Goal: Communication & Community: Answer question/provide support

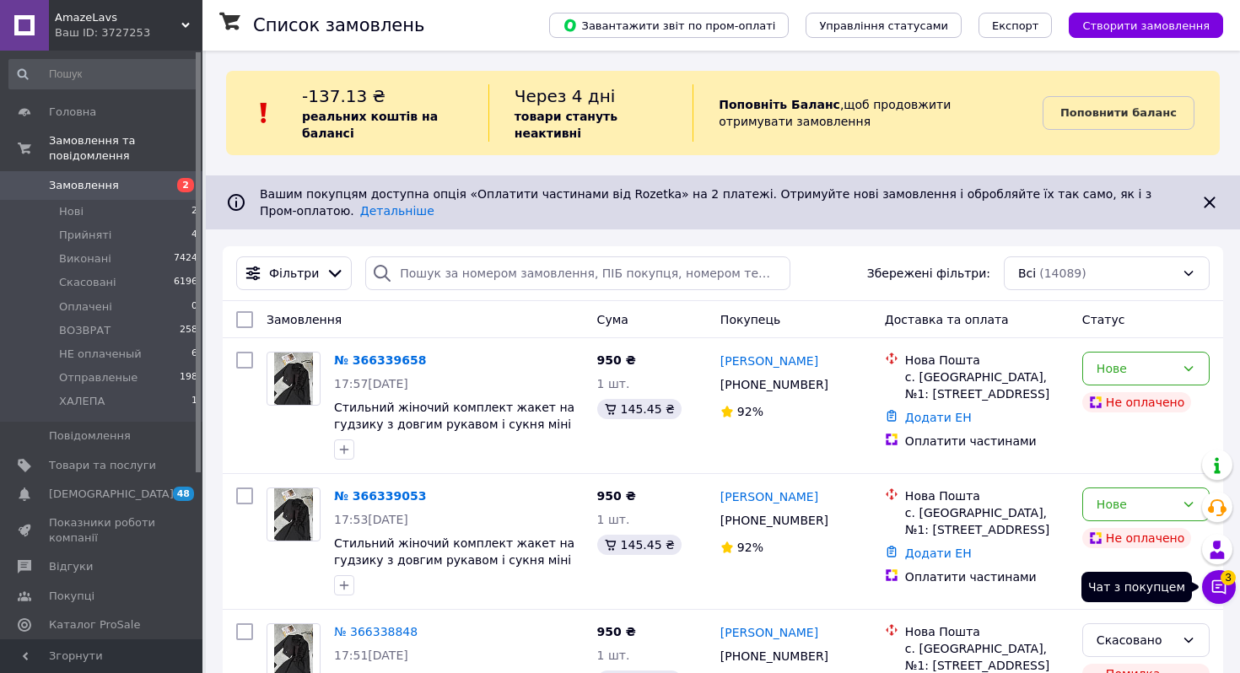
click at [1208, 581] on button "Чат з покупцем 3" at bounding box center [1219, 587] width 34 height 34
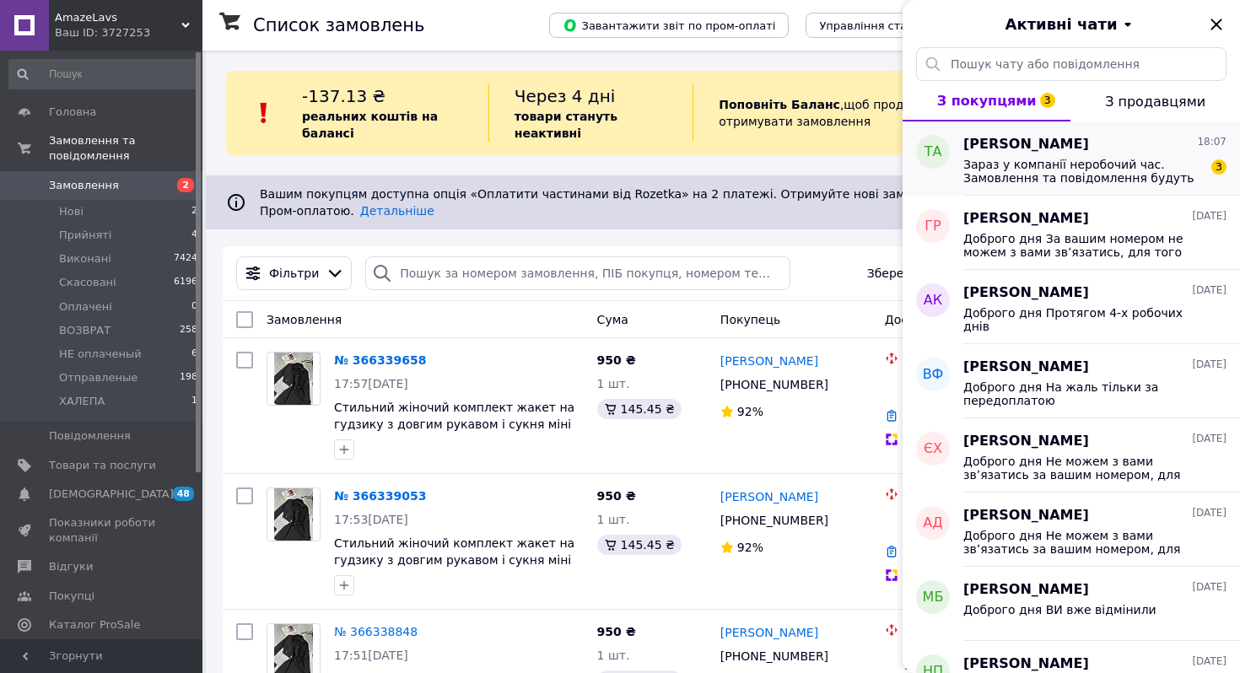
click at [1096, 172] on span "Зараз у компанії неробочий час. Замовлення та повідомлення будуть оброблені з 1…" at bounding box center [1083, 171] width 240 height 27
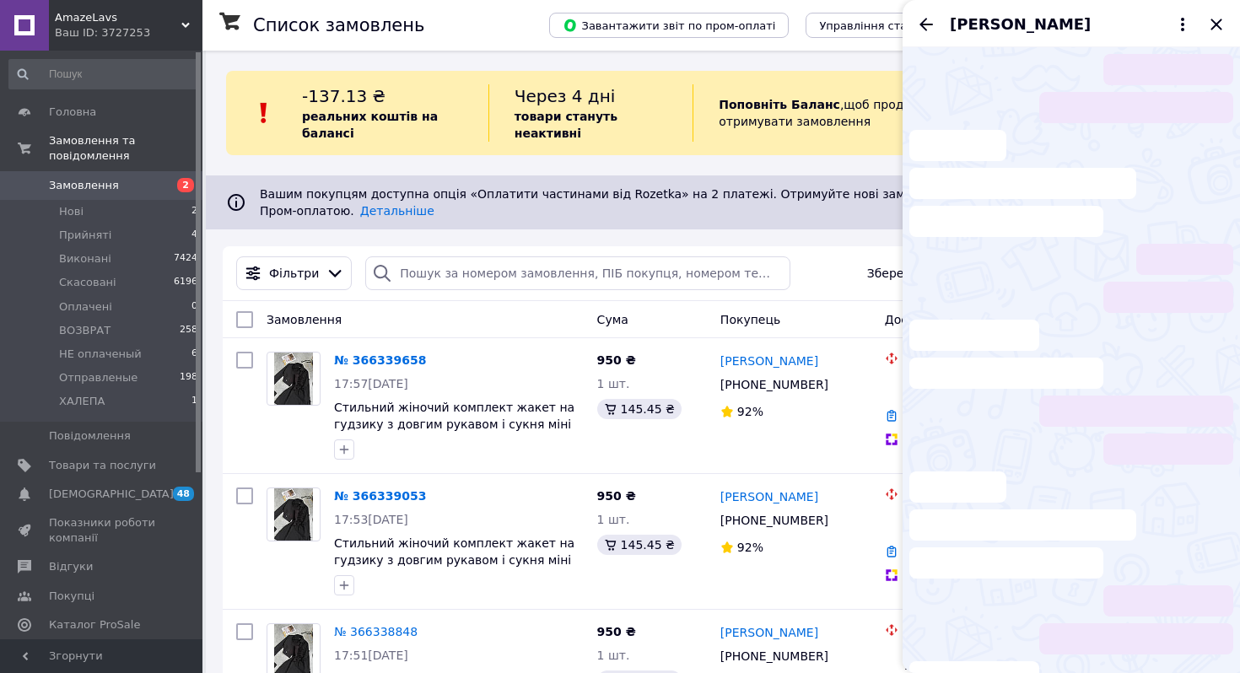
scroll to position [17, 0]
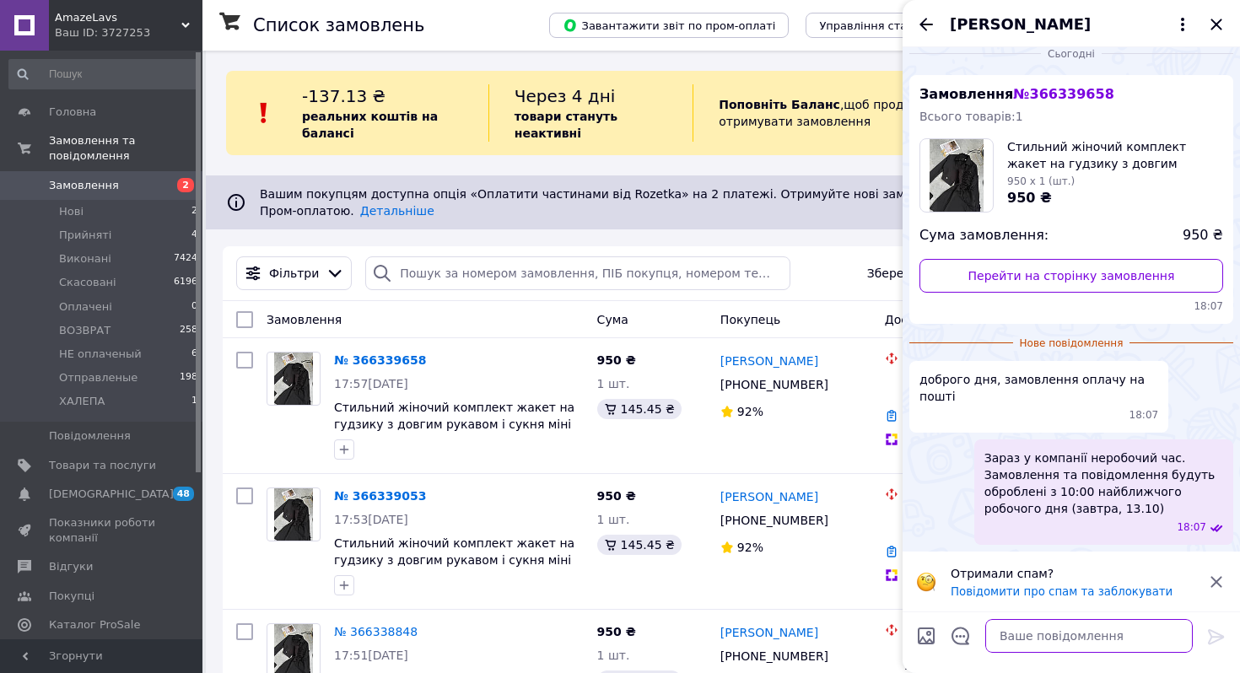
click at [1053, 623] on textarea at bounding box center [1088, 636] width 207 height 34
type textarea "Д"
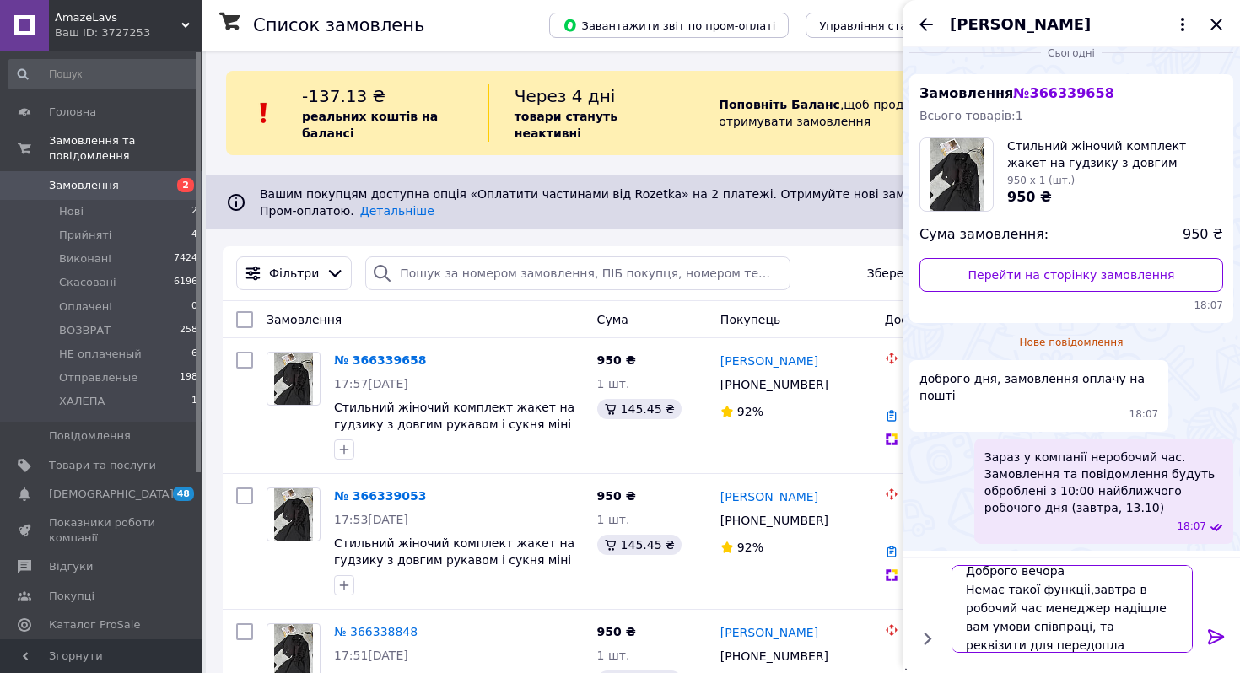
scroll to position [2, 0]
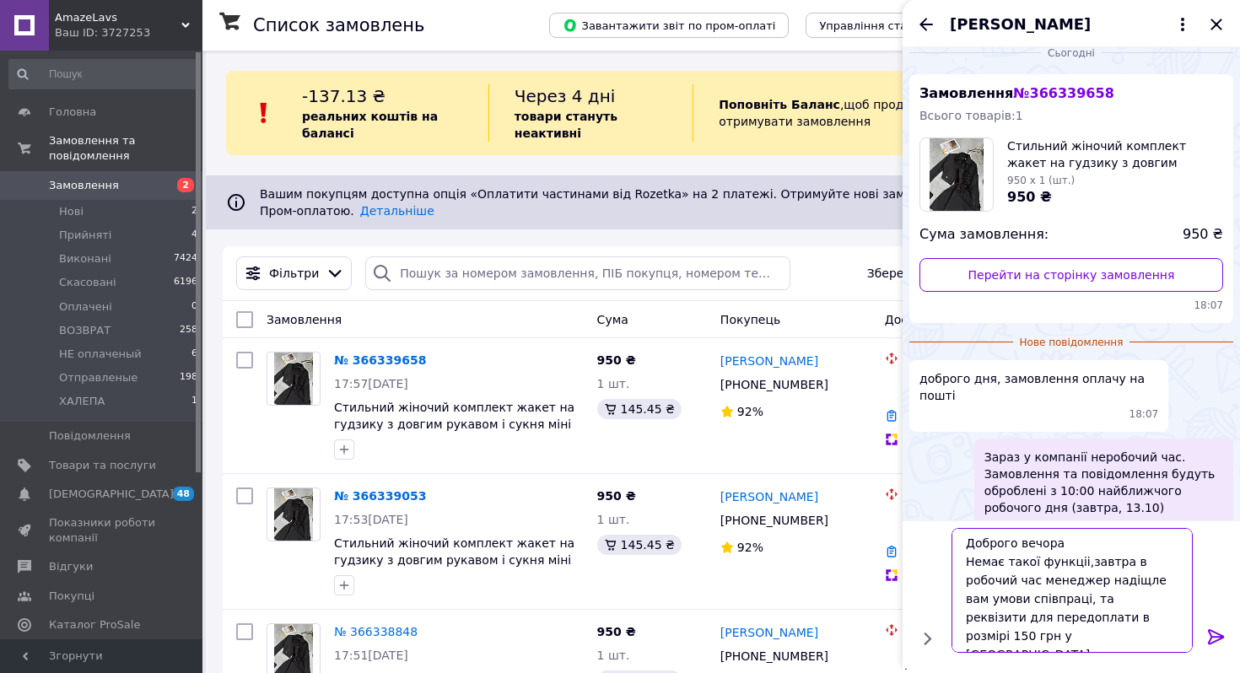
type textarea "Доброго вечора Немає такої функціі,завтра в робочий час менеджер надіщле вам ум…"
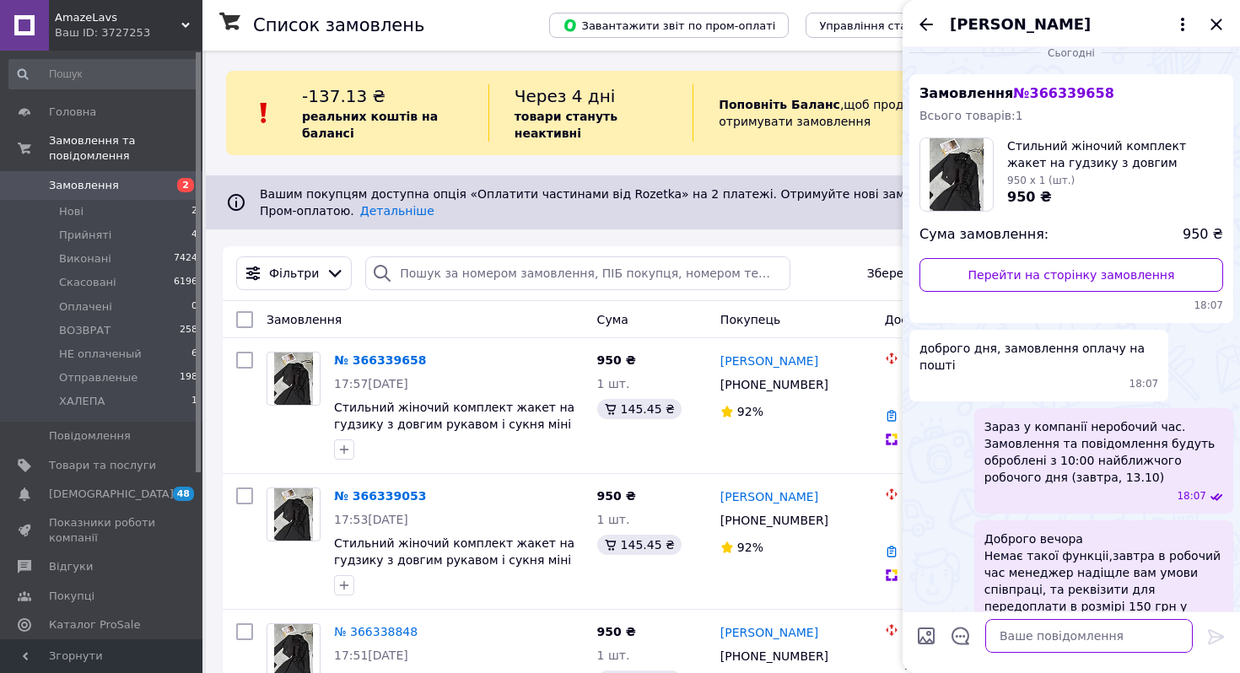
scroll to position [55, 0]
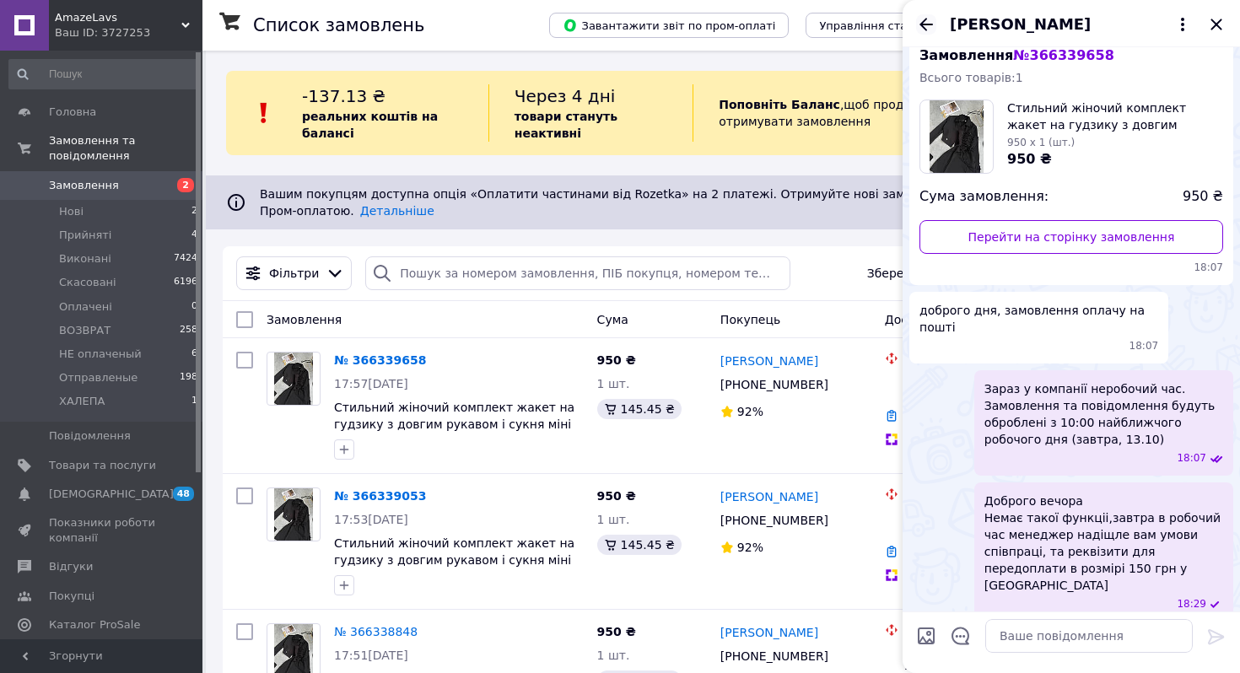
click at [932, 18] on icon "Назад" at bounding box center [926, 24] width 20 height 20
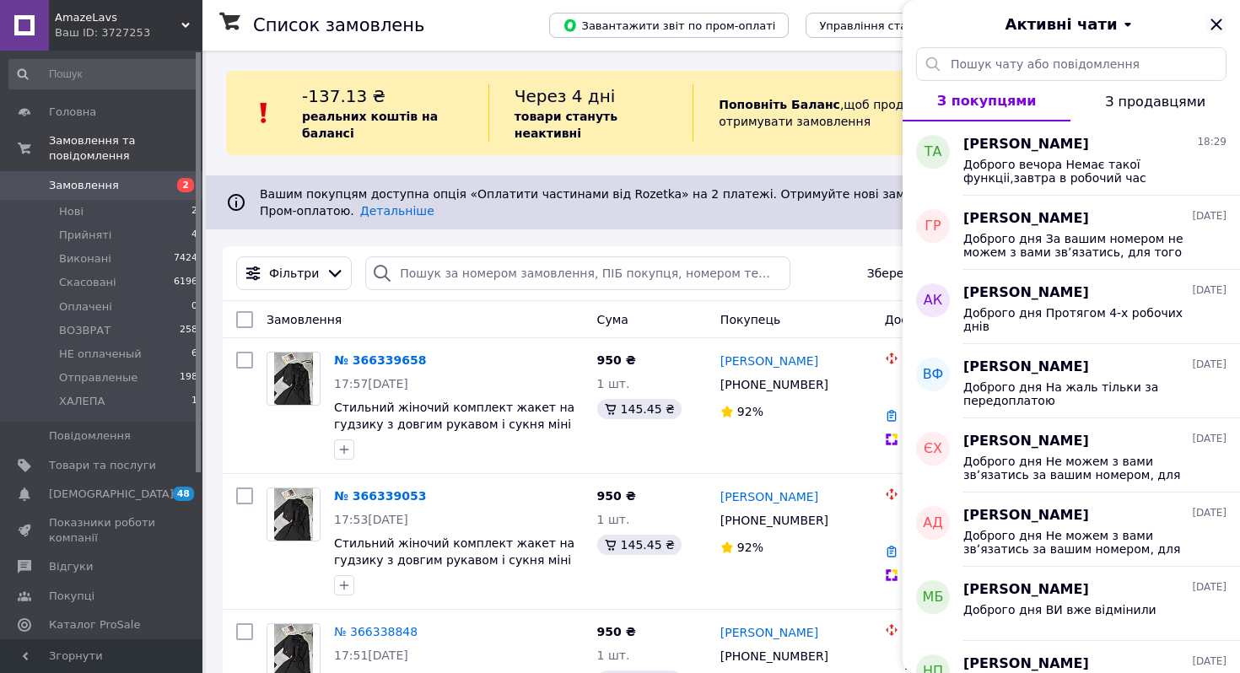
click at [1223, 21] on icon "Закрити" at bounding box center [1216, 24] width 20 height 20
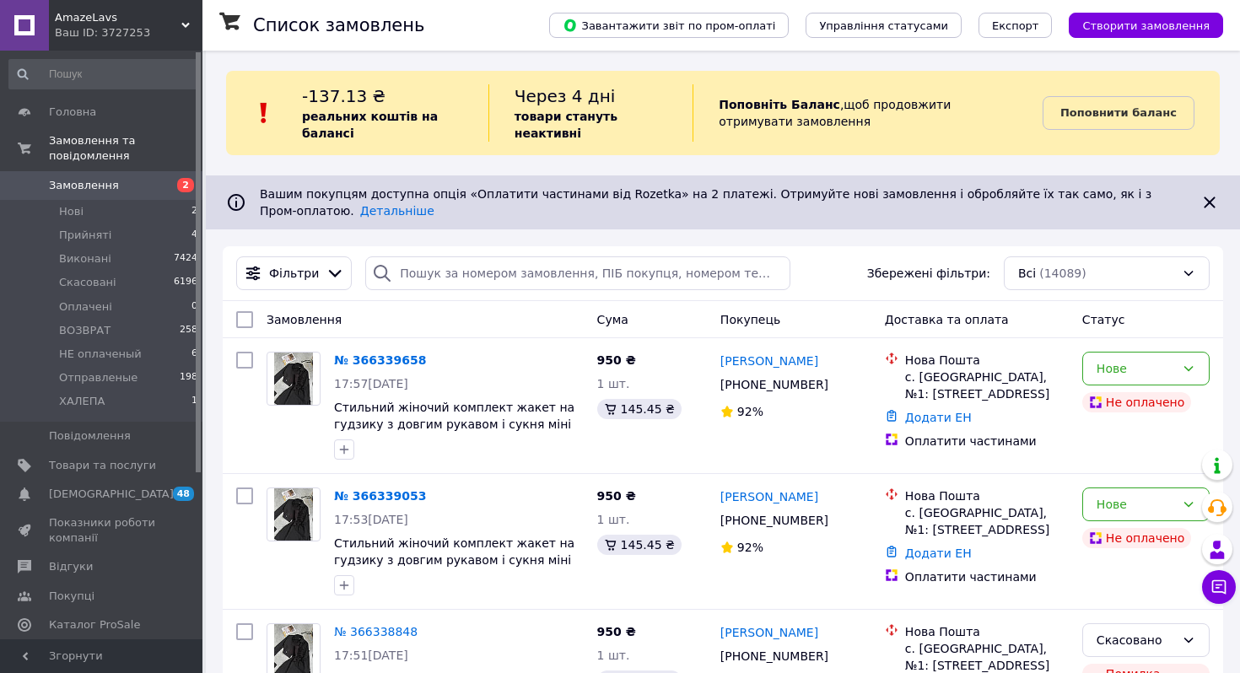
click at [146, 32] on div "Ваш ID: 3727253" at bounding box center [129, 32] width 148 height 15
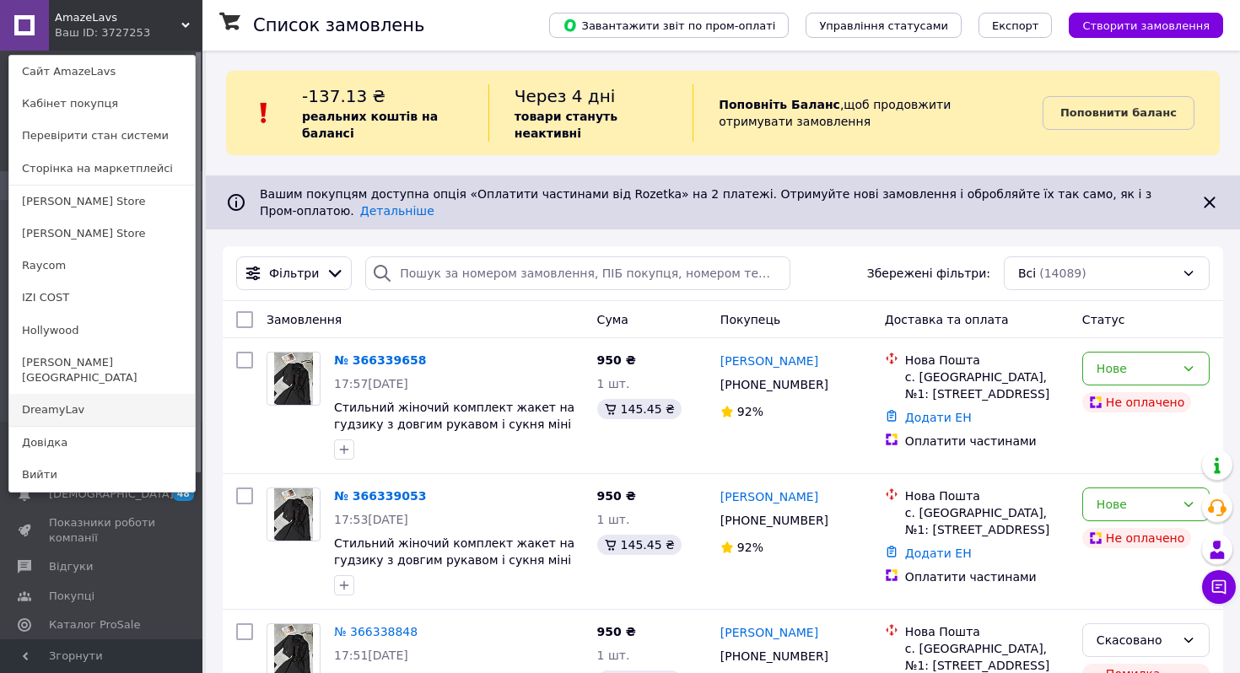
click at [100, 394] on link "DreamyLav" at bounding box center [102, 410] width 186 height 32
